Goal: Transaction & Acquisition: Subscribe to service/newsletter

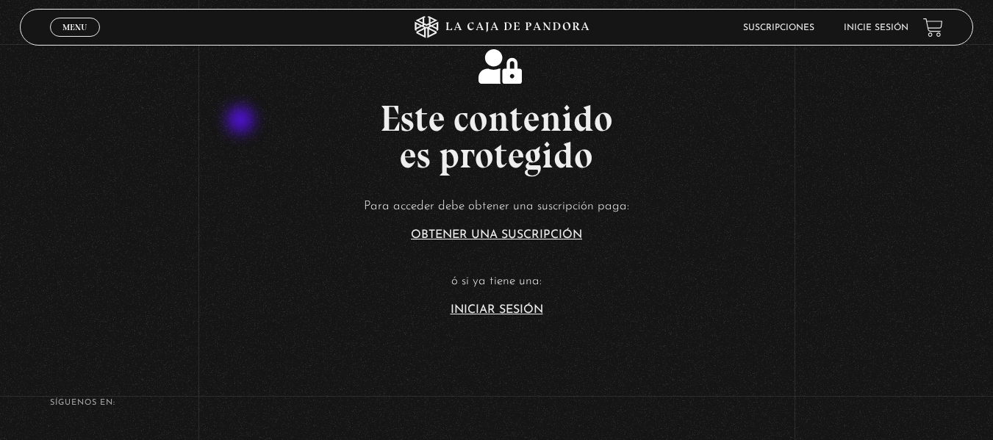
scroll to position [234, 0]
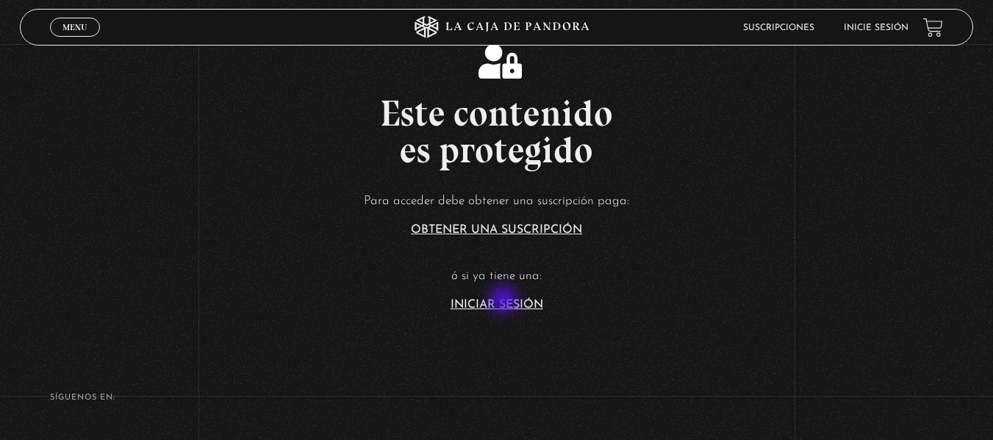
click at [505, 301] on link "Iniciar Sesión" at bounding box center [496, 305] width 93 height 12
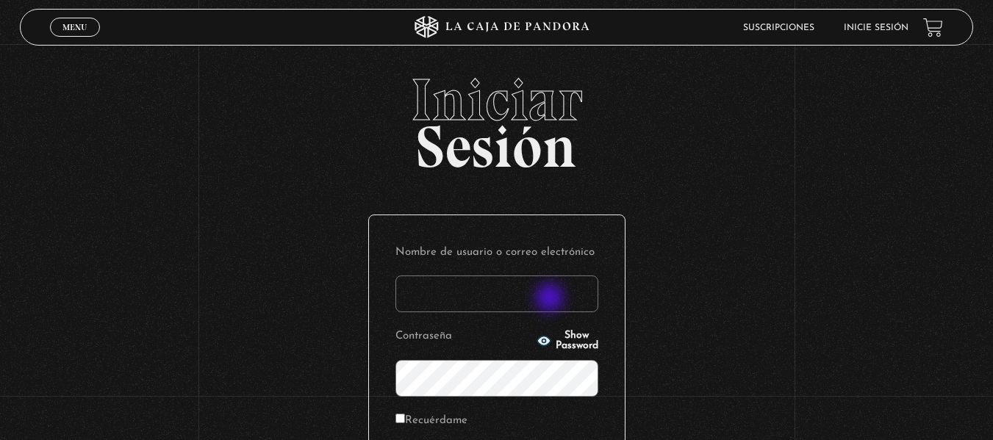
click at [551, 299] on input "Nombre de usuario o correo electrónico" at bounding box center [496, 293] width 203 height 37
type input "branzelpic@gmail.com"
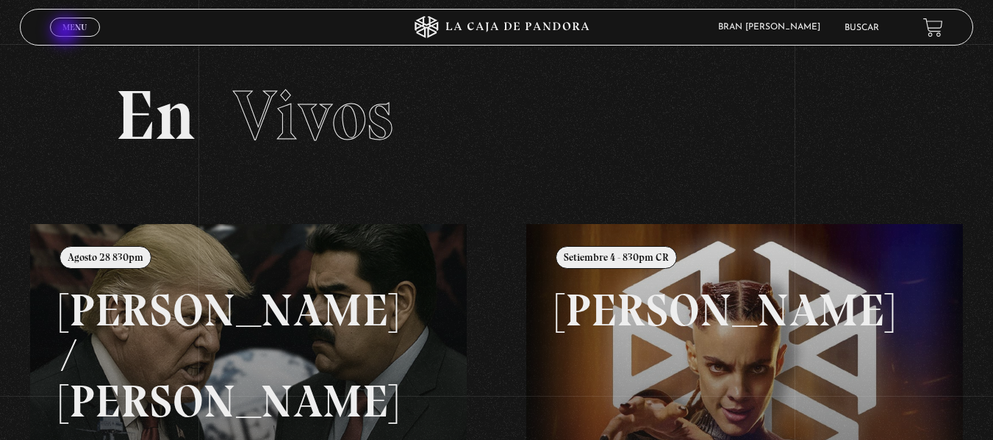
click at [67, 32] on link "Menu Cerrar" at bounding box center [75, 27] width 50 height 19
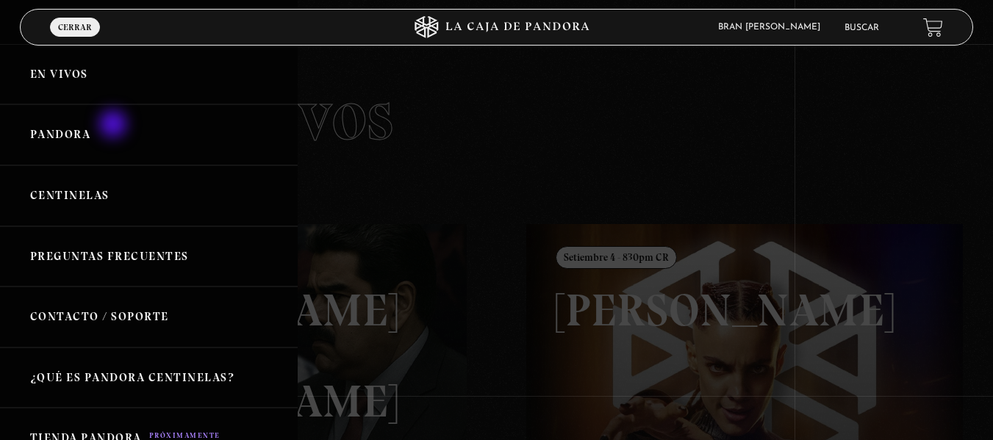
click at [115, 126] on link "Pandora" at bounding box center [149, 134] width 298 height 61
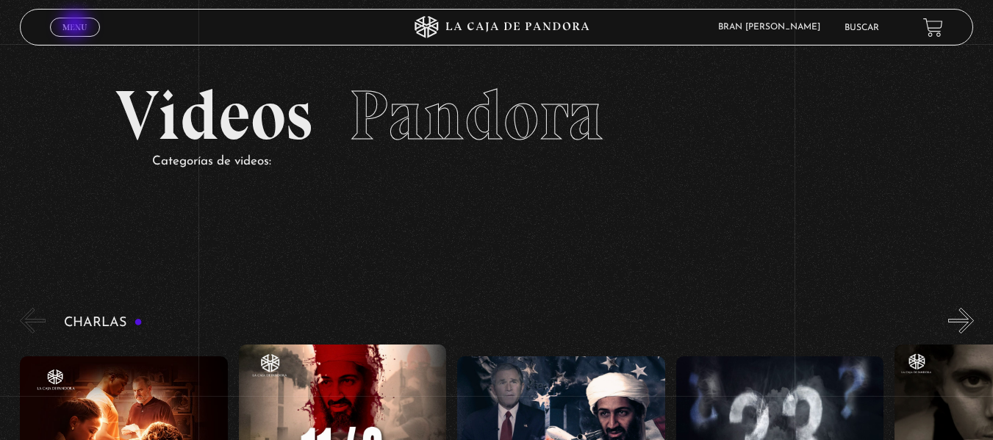
click at [76, 26] on span "Menu" at bounding box center [74, 27] width 24 height 9
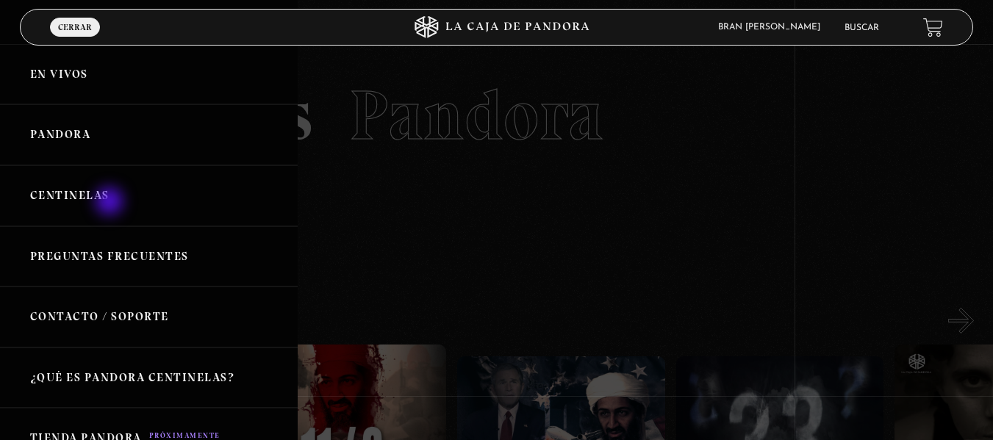
click at [111, 203] on link "Centinelas" at bounding box center [149, 195] width 298 height 61
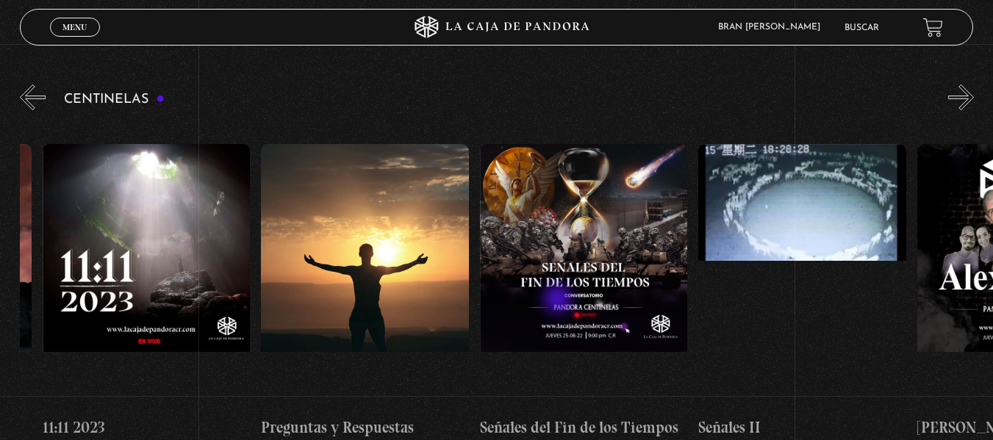
scroll to position [0, 10696]
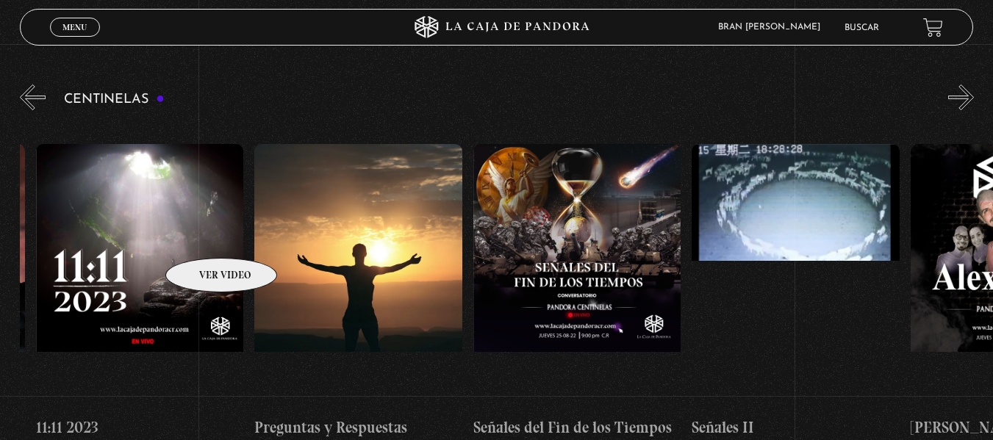
click at [202, 236] on figure at bounding box center [140, 276] width 208 height 264
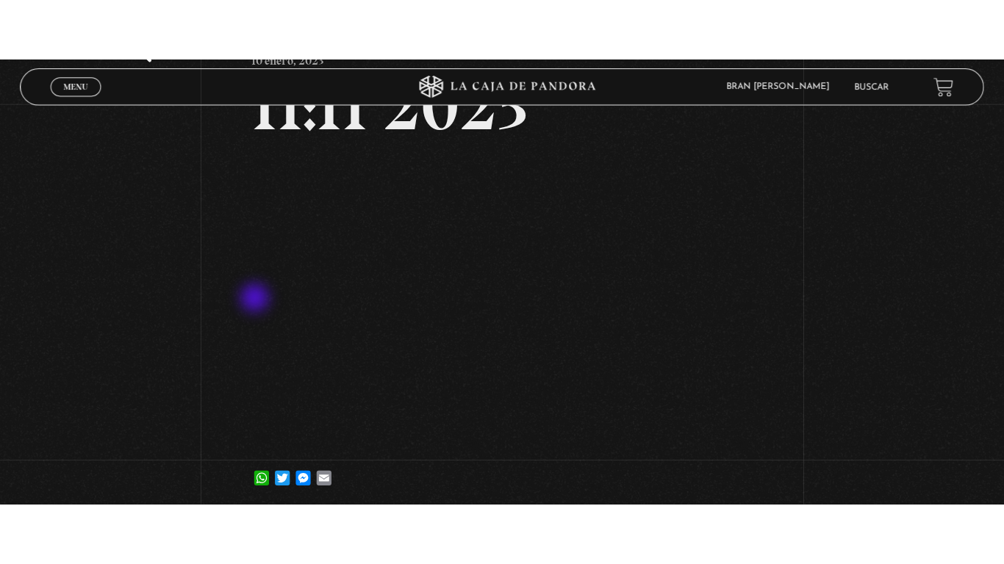
scroll to position [107, 0]
